Goal: Task Accomplishment & Management: Manage account settings

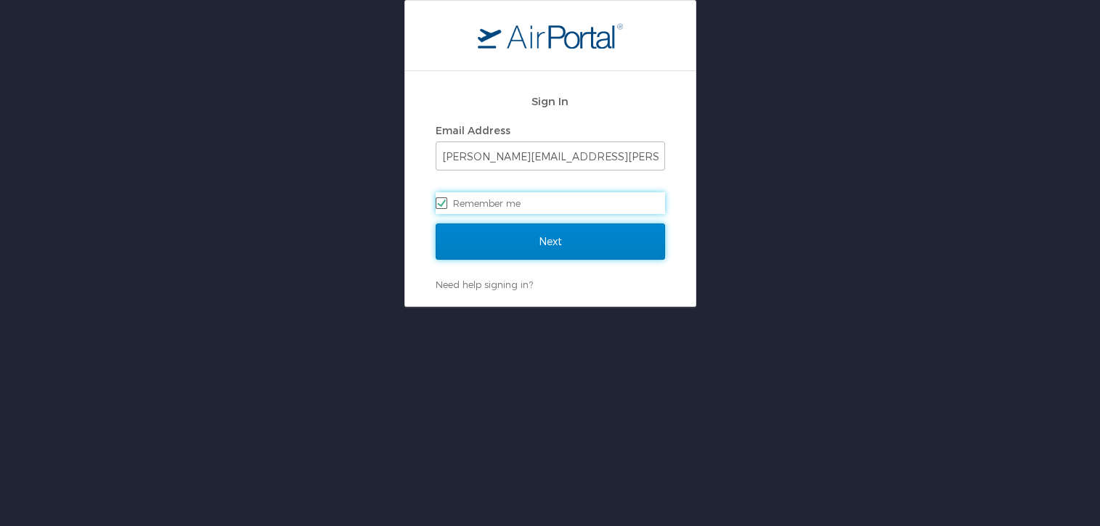
click at [513, 240] on input "Next" at bounding box center [550, 242] width 229 height 36
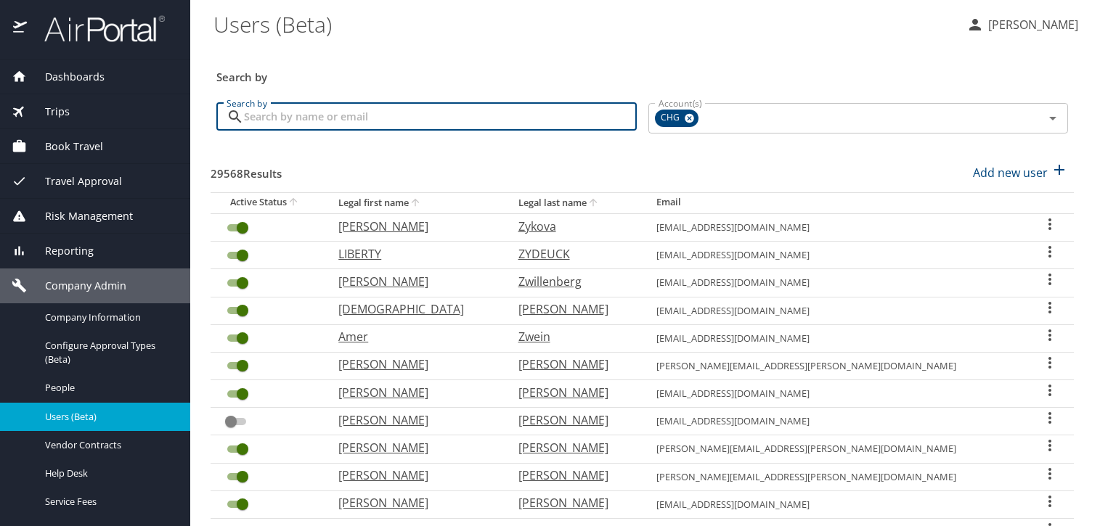
click at [349, 113] on input "Search by" at bounding box center [440, 117] width 393 height 28
paste input "alreier24@gmail.com"
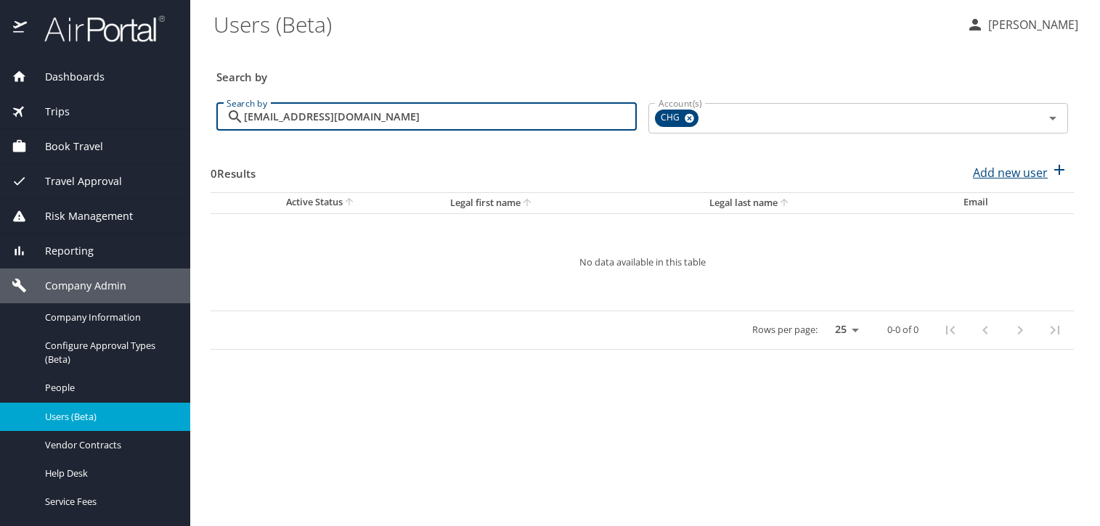
type input "alreier24@gmail.com"
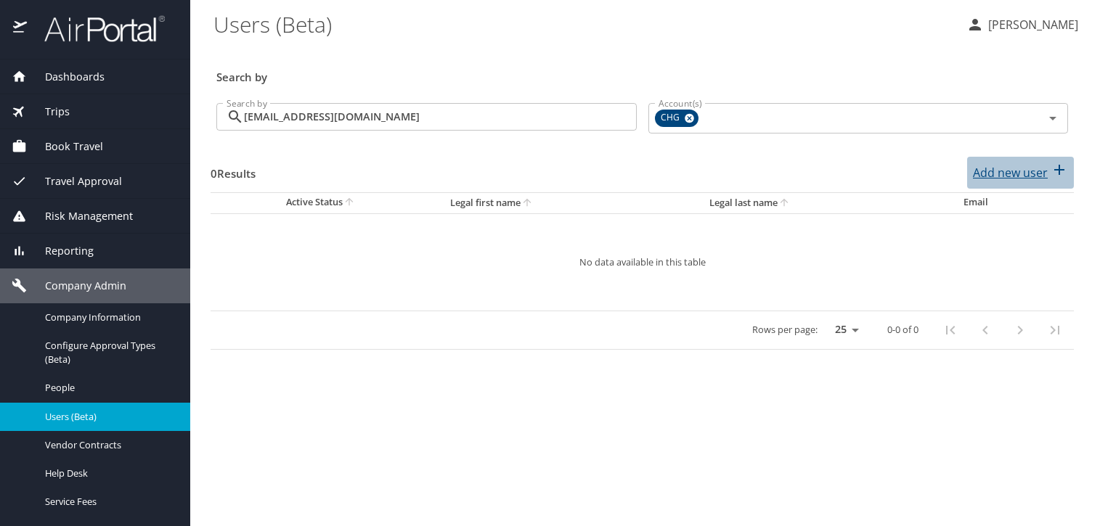
click at [1004, 170] on p "Add new user" at bounding box center [1010, 172] width 75 height 17
select select "US"
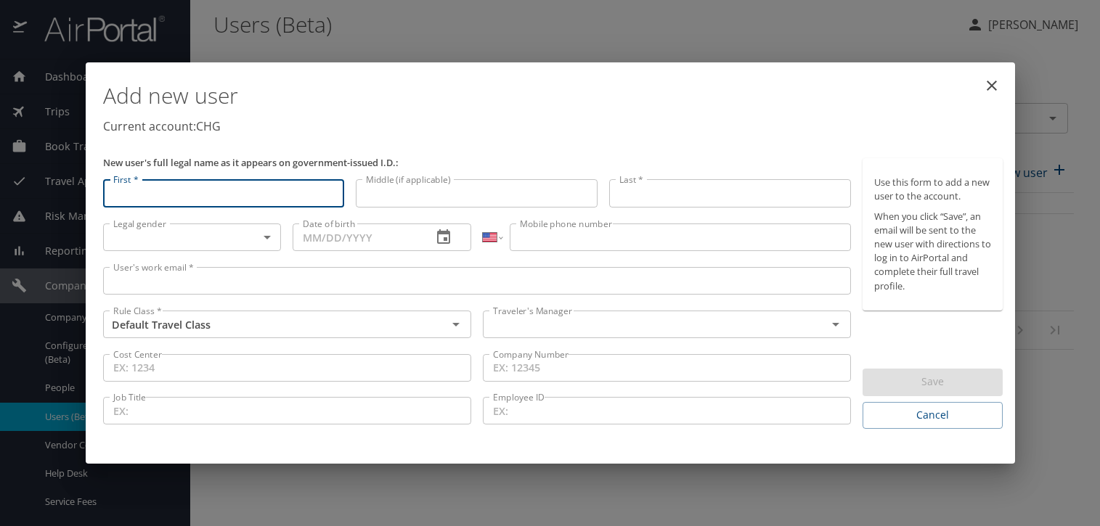
click at [341, 268] on div "User's work email * User's work email *" at bounding box center [477, 283] width 760 height 44
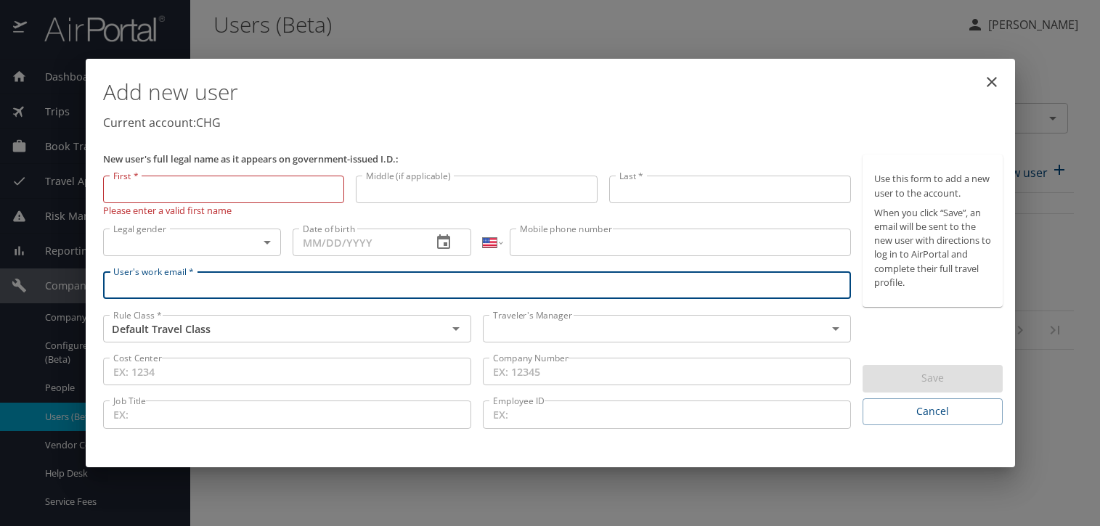
paste input "alreier24@gmail.com"
type input "alreier24@gmail.com"
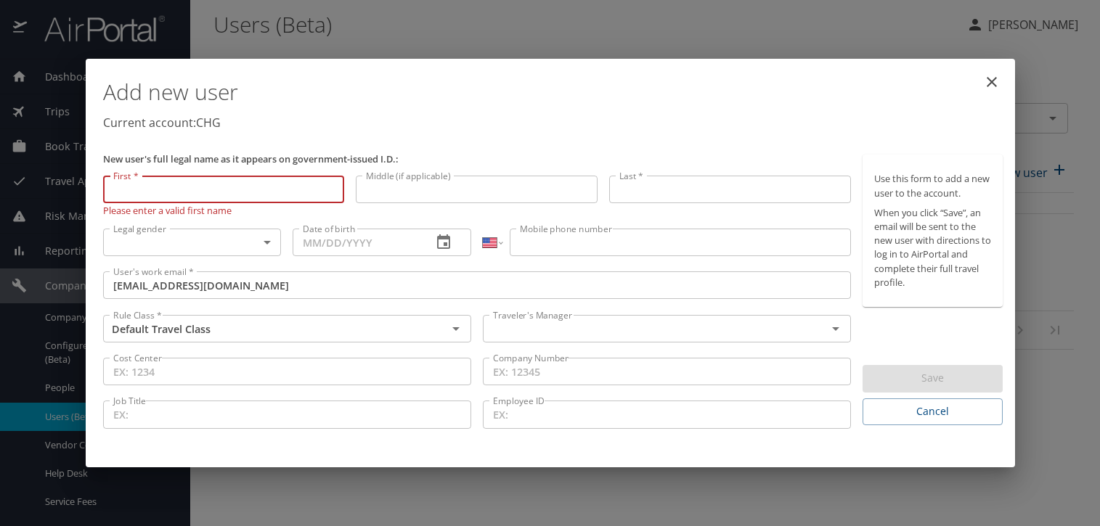
click at [204, 202] on input "First *" at bounding box center [224, 190] width 242 height 28
click at [192, 198] on input "First *" at bounding box center [224, 190] width 242 height 28
paste input "Allan"
type input "Allan"
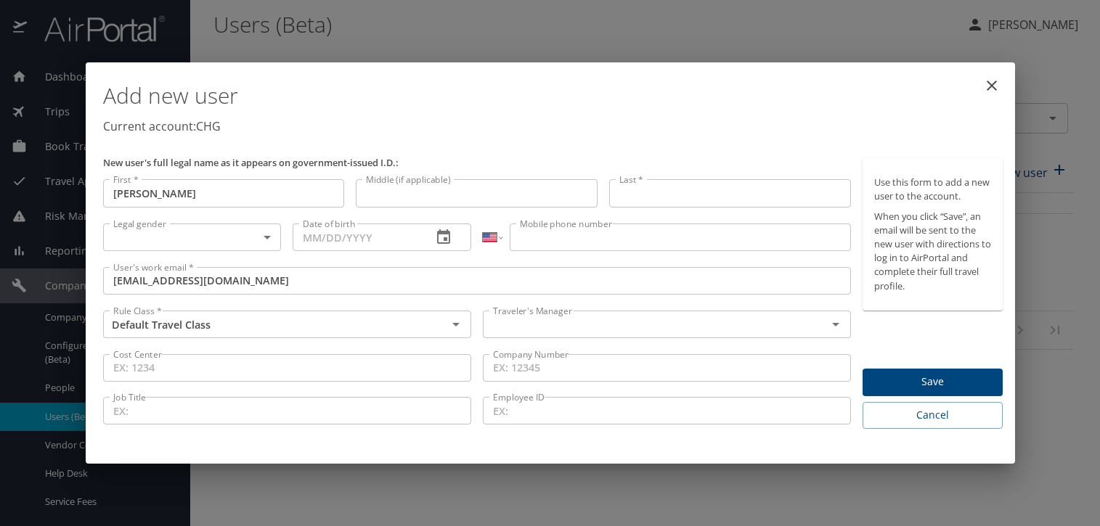
click at [754, 214] on div "Last * Last *" at bounding box center [729, 196] width 253 height 44
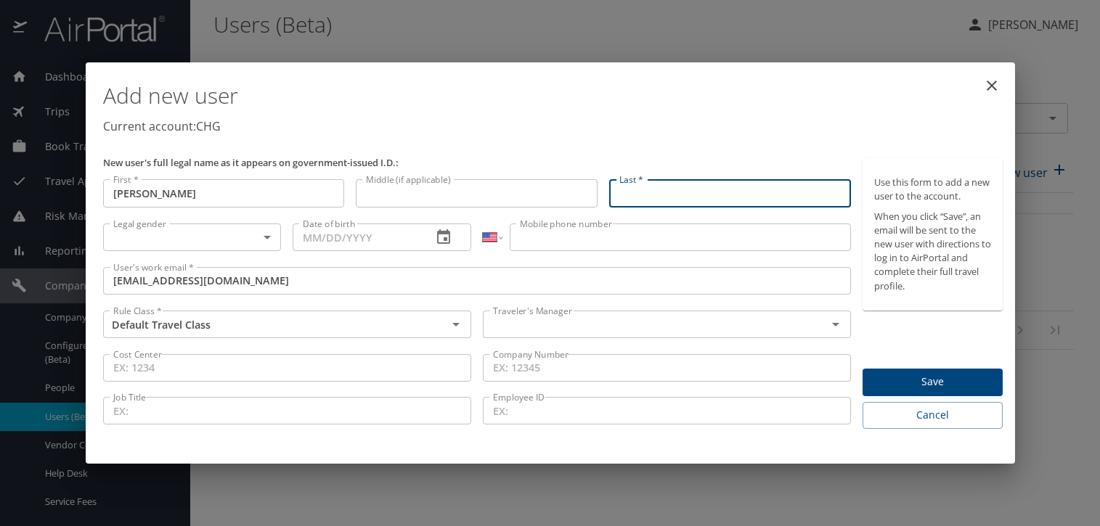
click at [736, 199] on input "Last *" at bounding box center [730, 193] width 242 height 28
paste input "Reier"
type input "Reier"
click at [232, 243] on body "Dashboards AirPortal 360™ Manager My Travel Dashboard Trips Airtinerary® Lookup…" at bounding box center [550, 263] width 1100 height 526
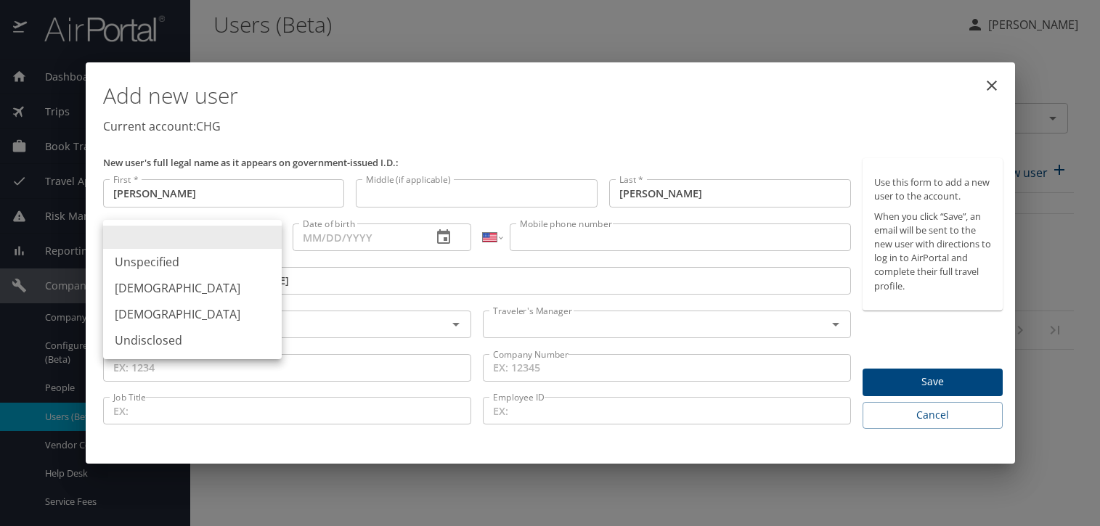
click at [231, 290] on li "Male" at bounding box center [192, 288] width 179 height 26
type input "Male"
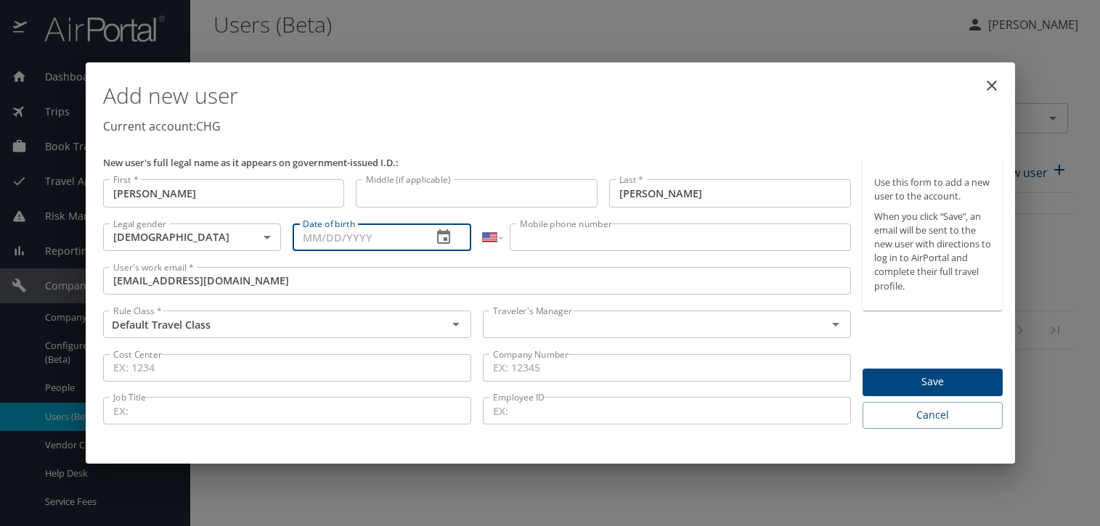
click at [310, 244] on input "Date of birth" at bounding box center [357, 238] width 128 height 28
type input "07/04/1962"
click at [545, 240] on input "Mobile phone number" at bounding box center [680, 238] width 341 height 28
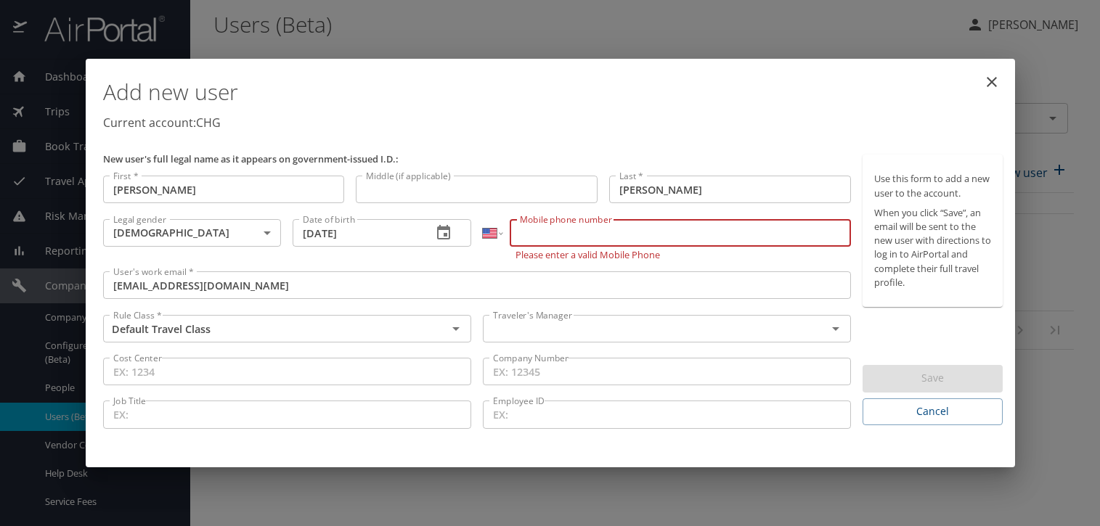
click at [582, 235] on input "Mobile phone number" at bounding box center [680, 233] width 341 height 28
paste input "(614) 560-0653"
type input "(614) 560-0653"
click at [531, 336] on div "Traveler's Manager" at bounding box center [667, 329] width 368 height 28
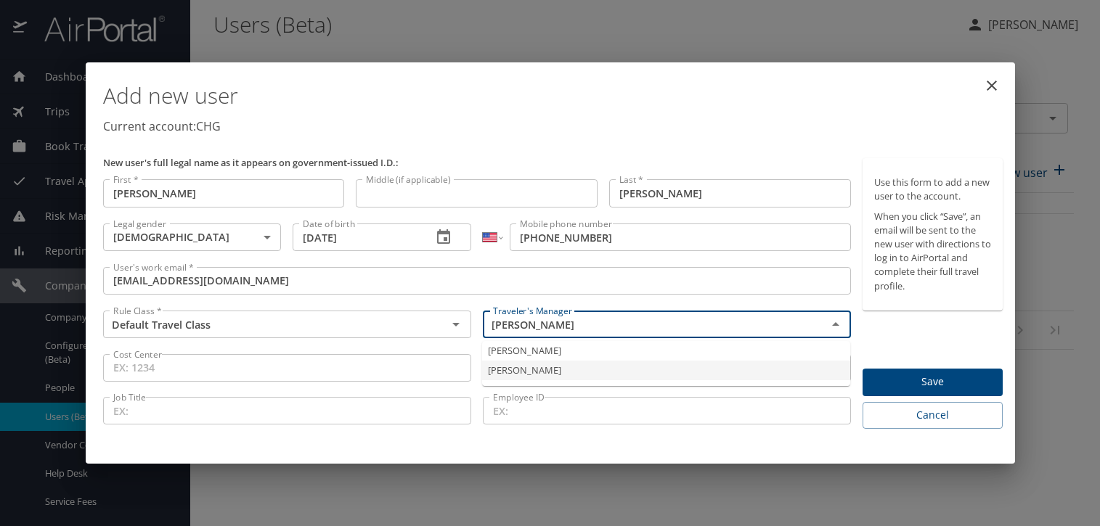
click at [523, 379] on li "Jeffery Bitton" at bounding box center [666, 371] width 368 height 20
type input "Jeffery Bitton"
click at [896, 375] on span "Save" at bounding box center [932, 382] width 117 height 18
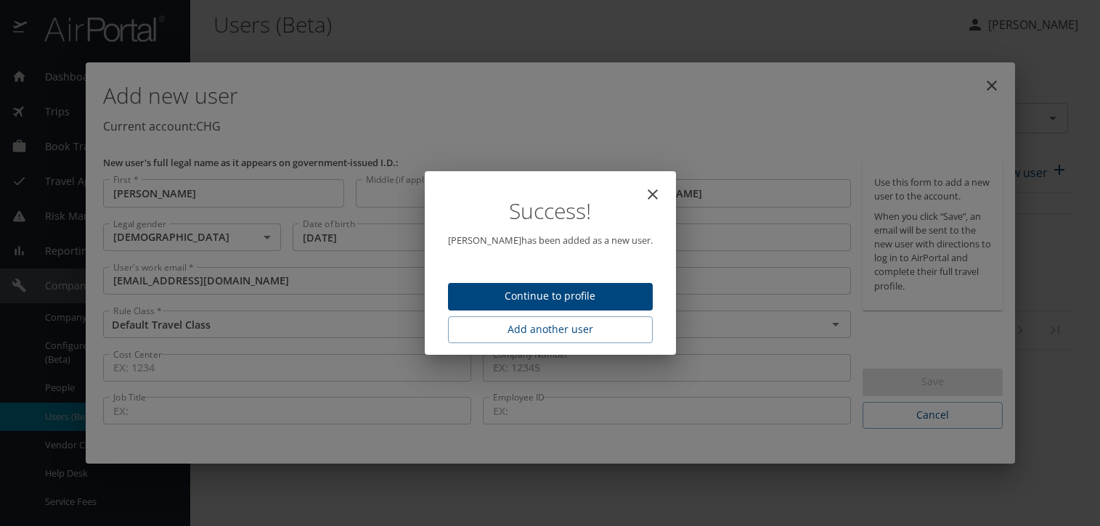
click at [469, 294] on button "Continue to profile" at bounding box center [550, 297] width 205 height 28
select select "US"
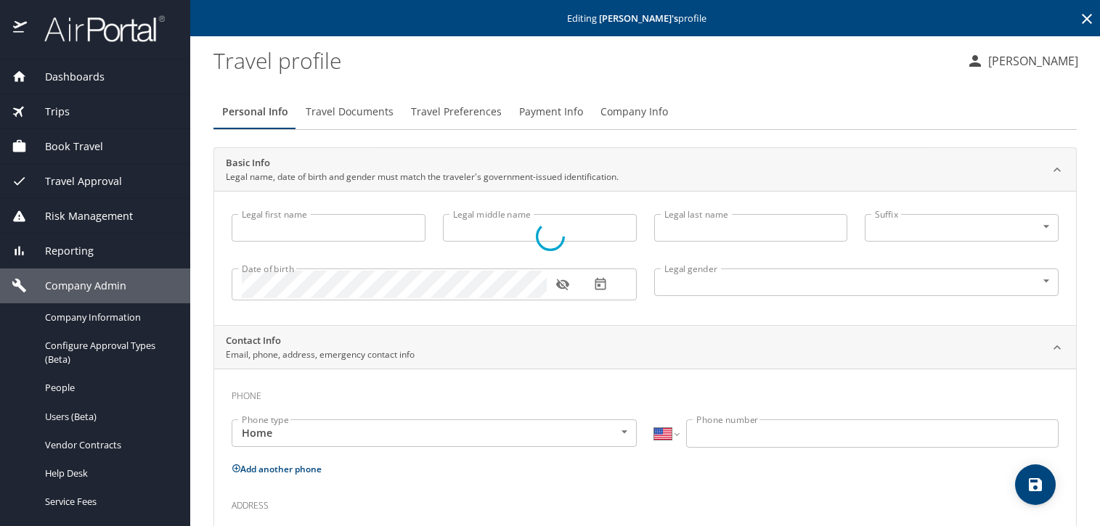
type input "Allan"
type input "Reier"
type input "Male"
select select "US"
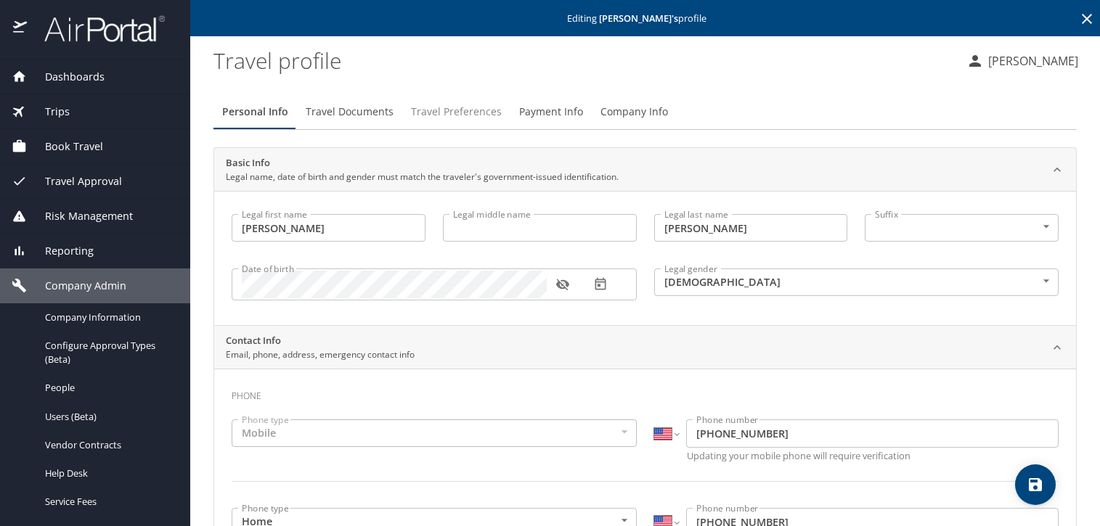
click at [423, 107] on span "Travel Preferences" at bounding box center [456, 112] width 91 height 18
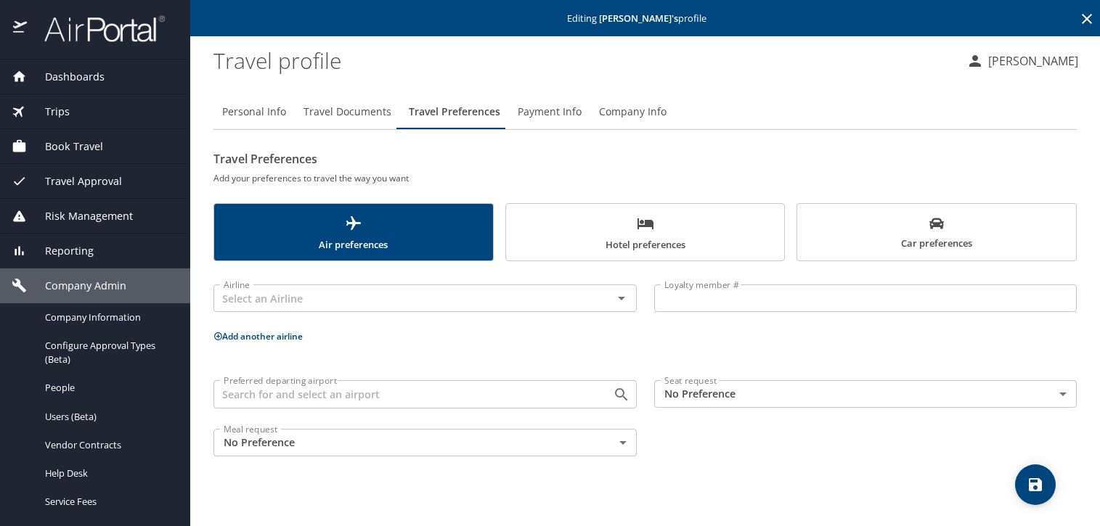
click at [715, 225] on span "Hotel preferences" at bounding box center [645, 234] width 261 height 38
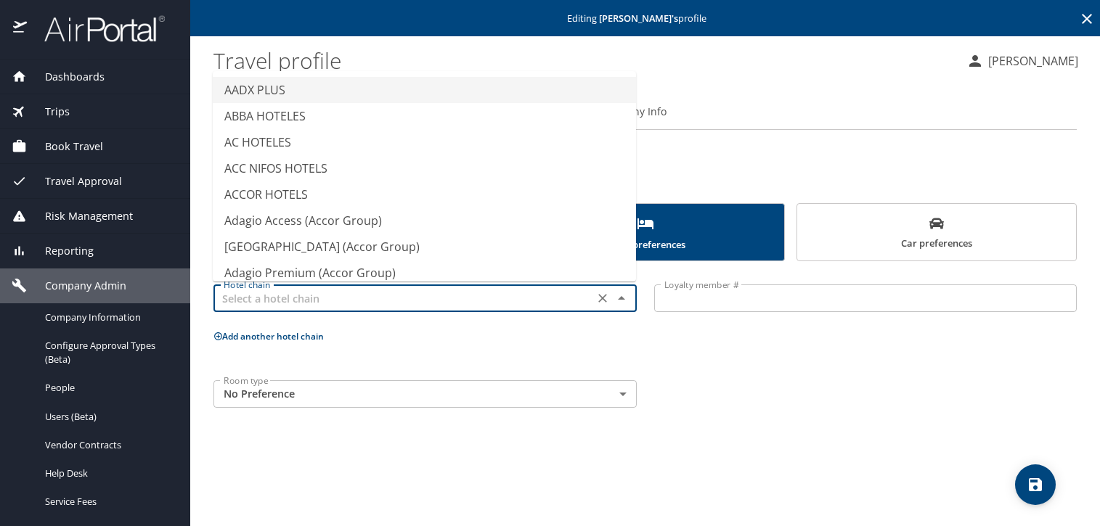
click at [508, 296] on input "text" at bounding box center [404, 298] width 372 height 19
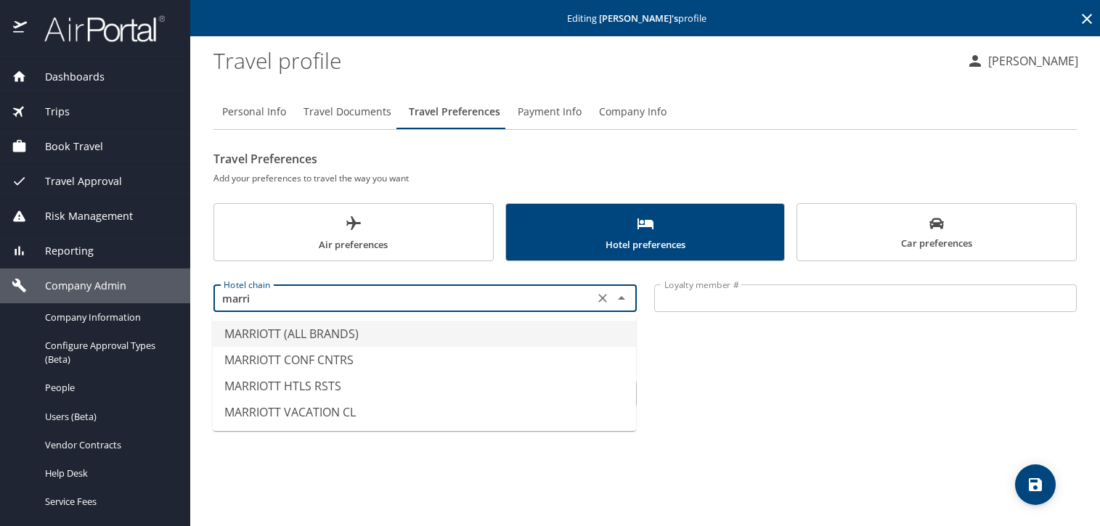
click at [483, 330] on li "MARRIOTT (ALL BRANDS)" at bounding box center [424, 334] width 423 height 26
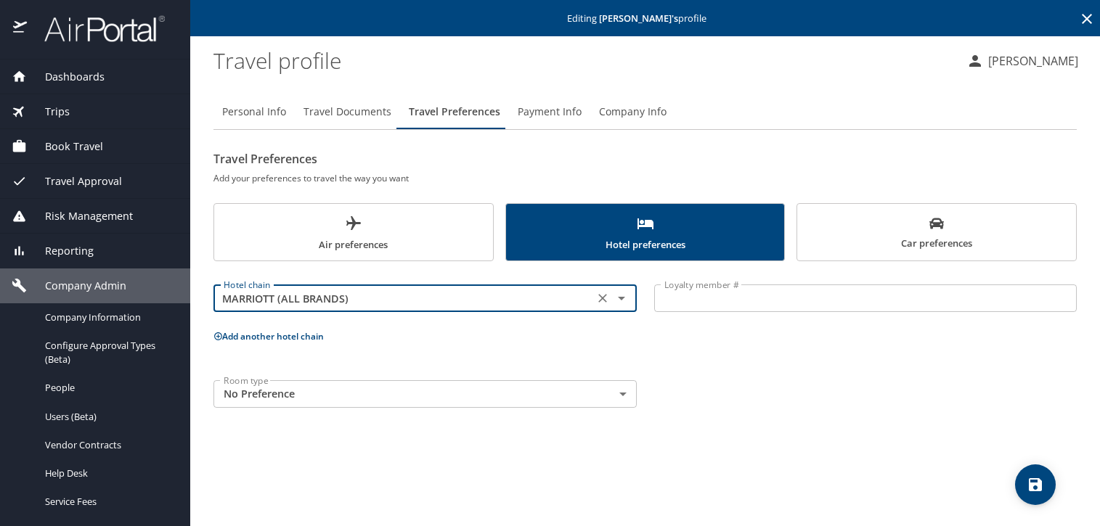
type input "MARRIOTT (ALL BRANDS)"
click at [709, 298] on input "Loyalty member #" at bounding box center [865, 299] width 423 height 28
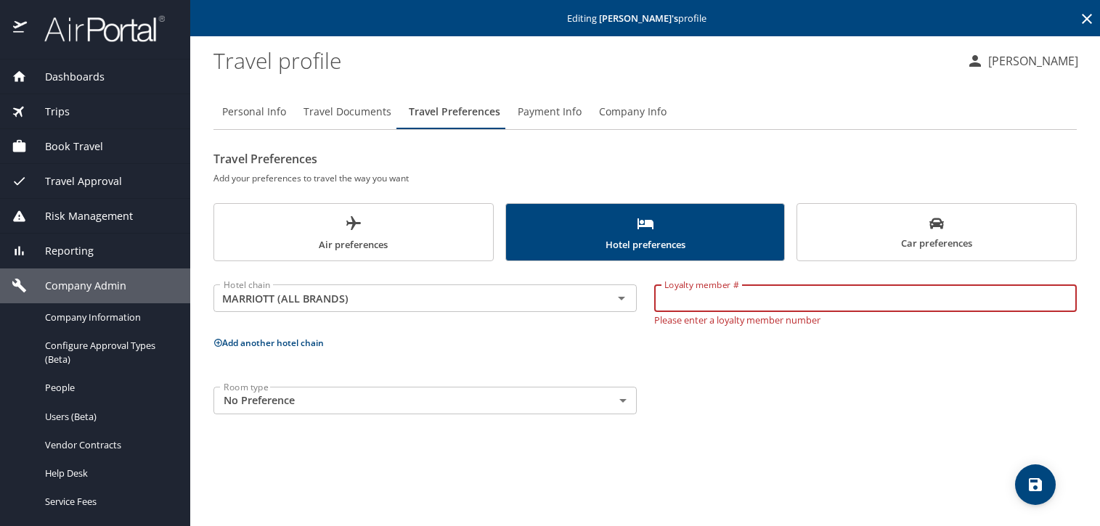
paste input "680428186"
type input "680428186"
click at [1038, 481] on icon "save" at bounding box center [1035, 484] width 17 height 17
